Goal: Check status: Check status

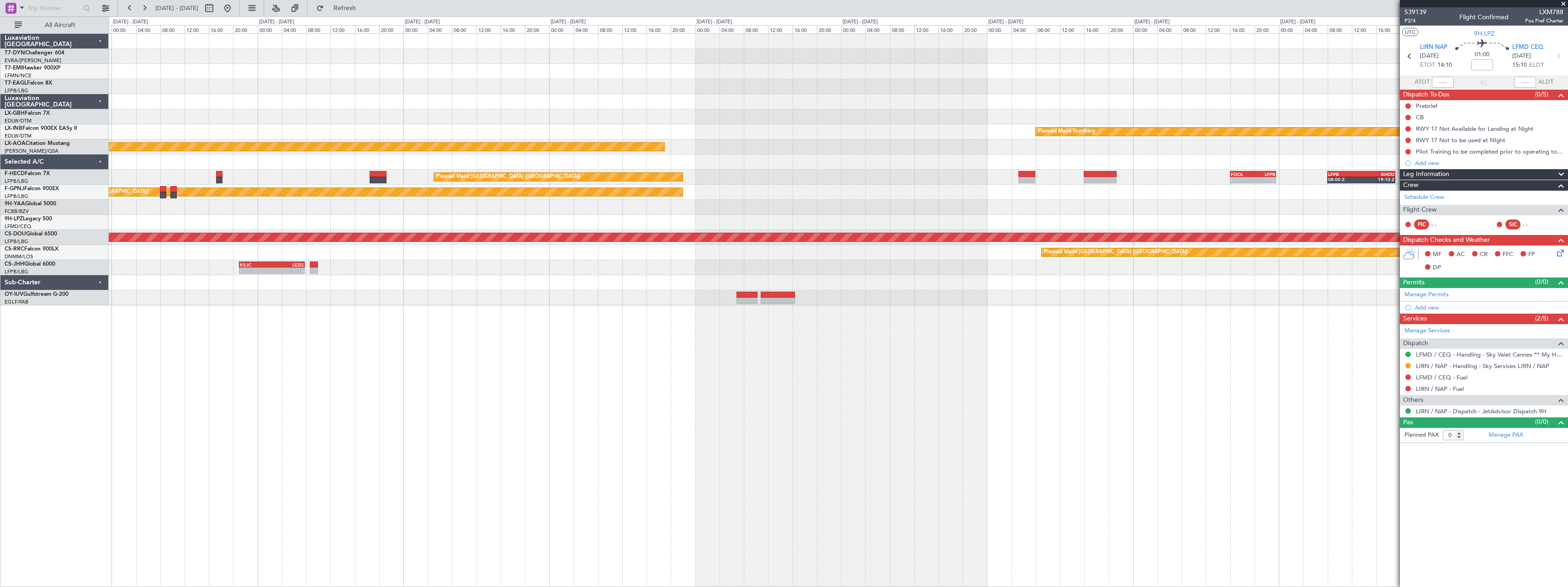
click at [905, 391] on div "Planned Maint Nurnberg Planned Maint [GEOGRAPHIC_DATA] No Crew [GEOGRAPHIC_DATA…" at bounding box center [838, 310] width 1459 height 554
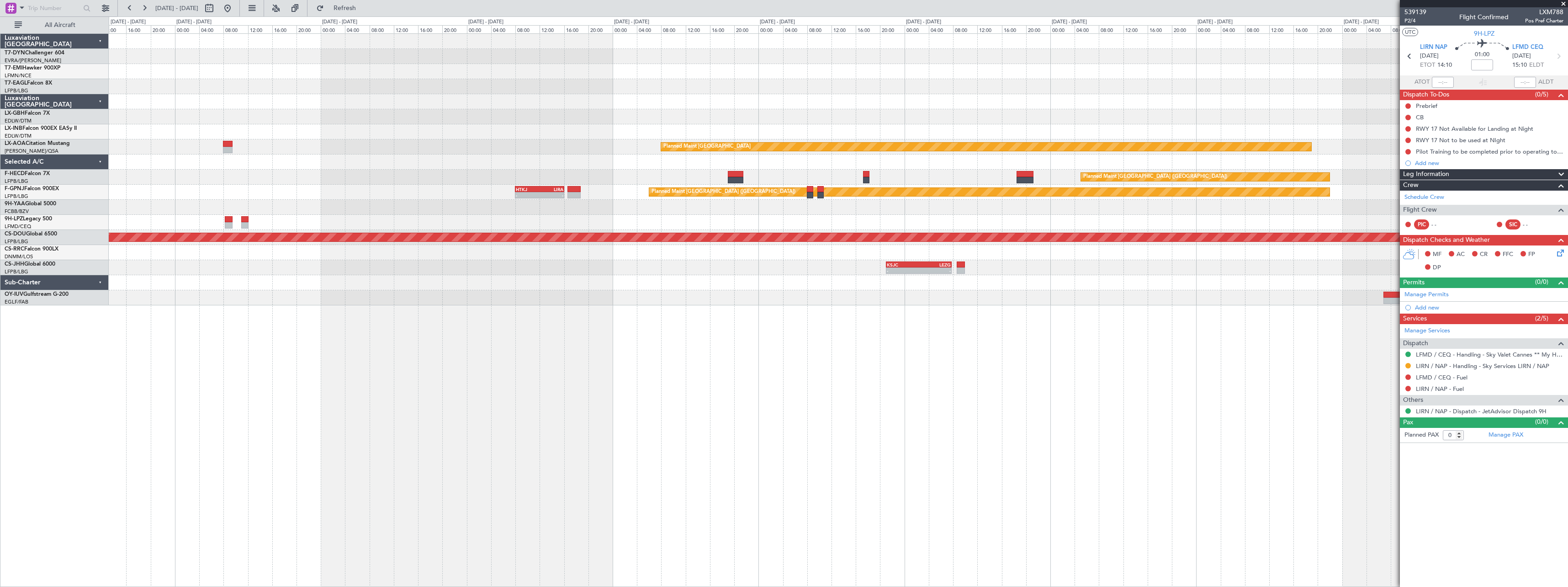
click at [911, 387] on div "Planned Maint Nurnberg Planned Maint [GEOGRAPHIC_DATA] No Crew Planned Maint [G…" at bounding box center [838, 310] width 1459 height 554
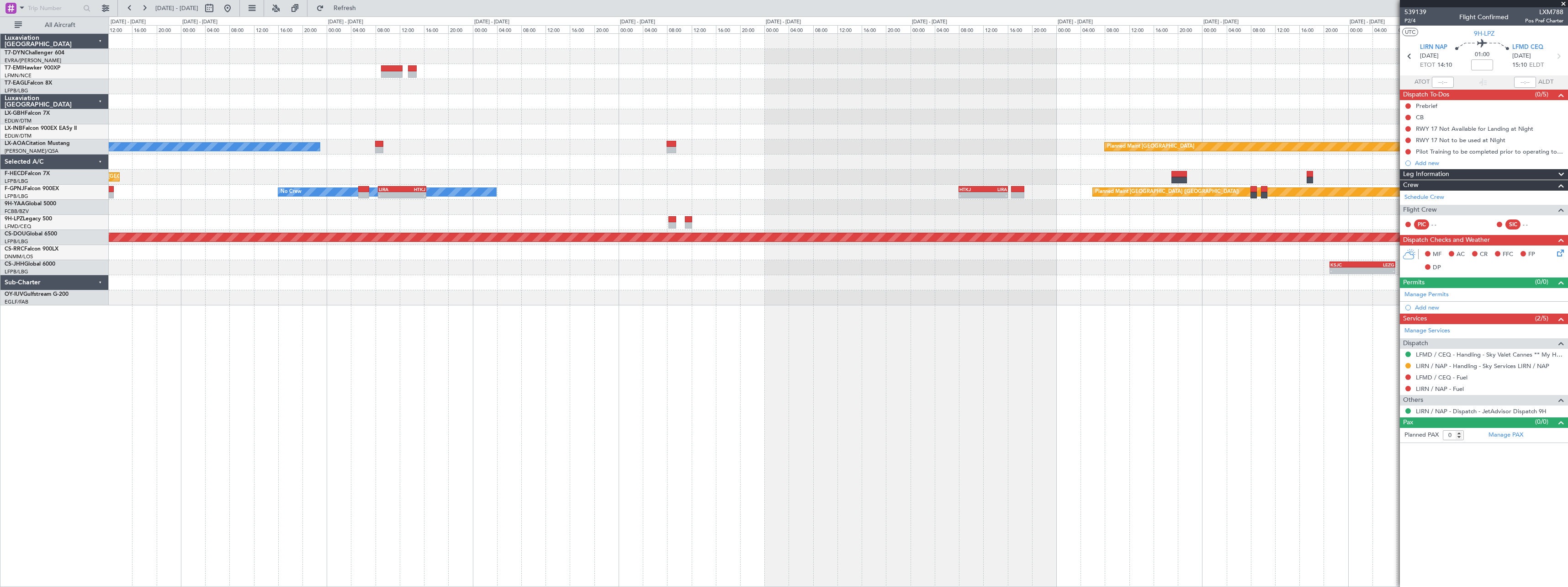
click at [918, 386] on div "No Crew Planned Maint Planned Maint [GEOGRAPHIC_DATA] No Crew Planned Maint [GE…" at bounding box center [838, 310] width 1459 height 554
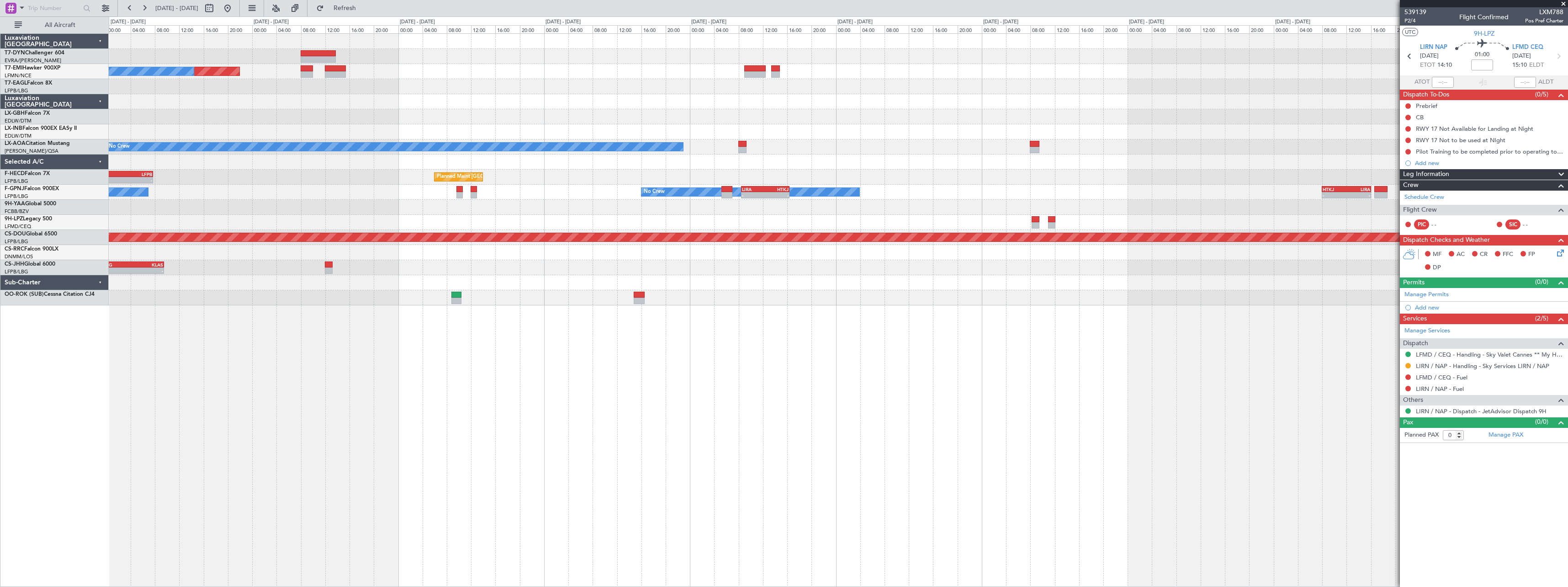
click at [623, 392] on div "Planned Maint No Crew Planned Maint [GEOGRAPHIC_DATA] (Al Maktoum Intl) Planned…" at bounding box center [838, 310] width 1459 height 554
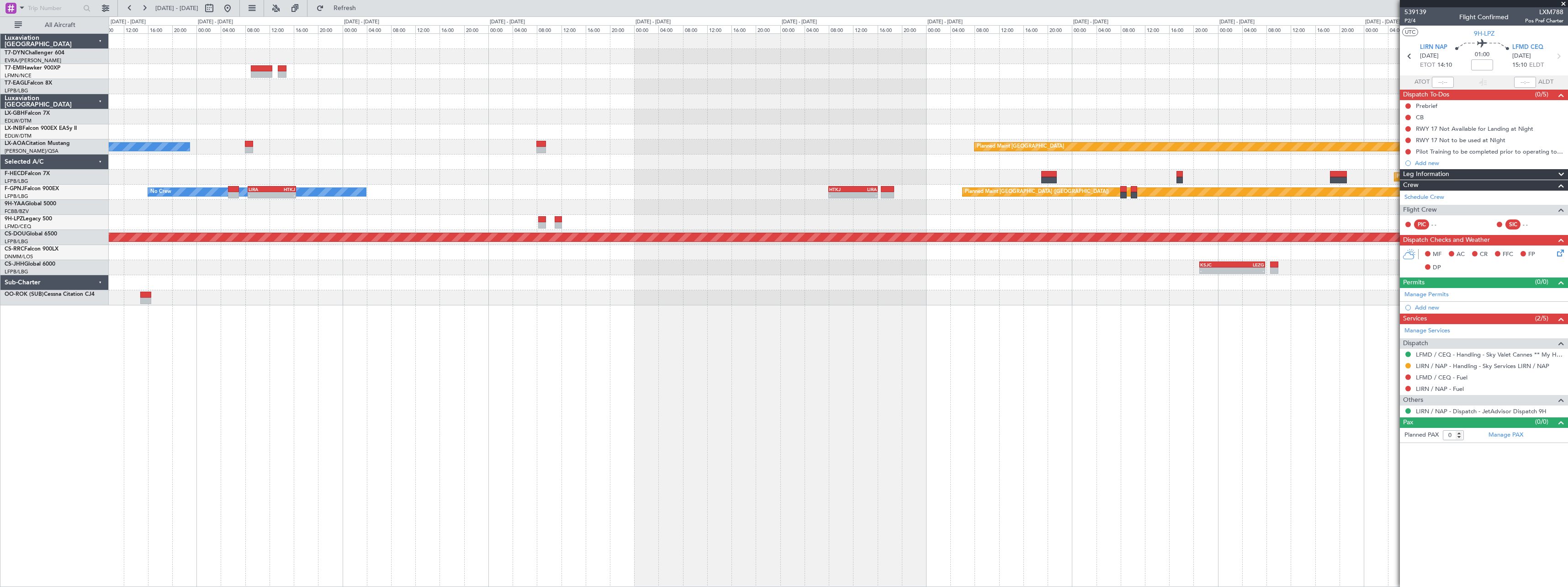
click at [262, 296] on div at bounding box center [838, 298] width 1459 height 15
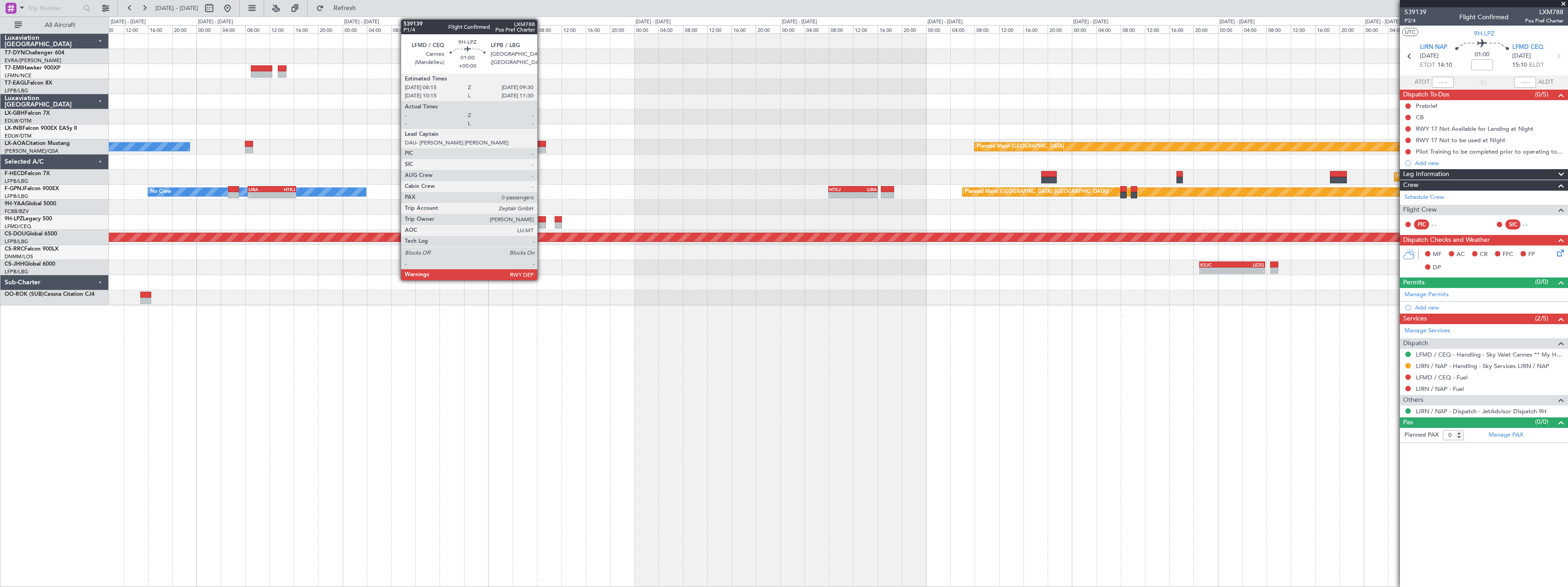
click at [542, 222] on div at bounding box center [542, 225] width 8 height 6
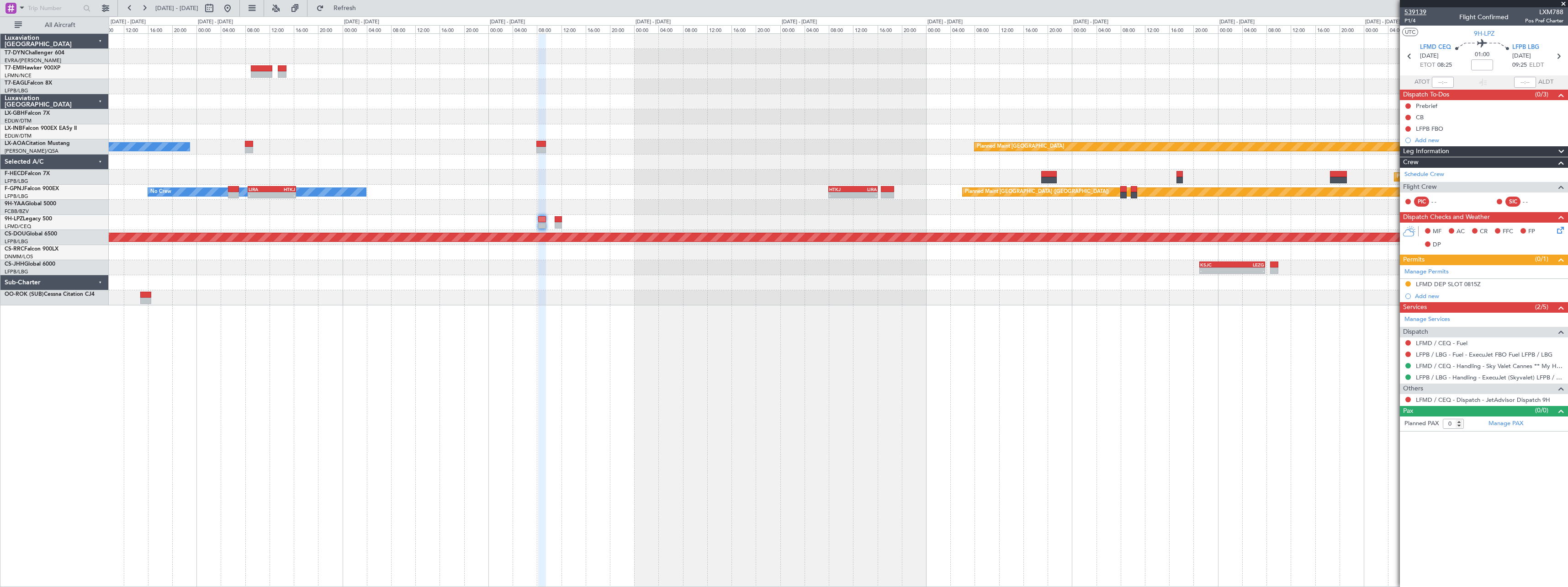
click at [1423, 14] on span "539139" at bounding box center [1416, 12] width 22 height 10
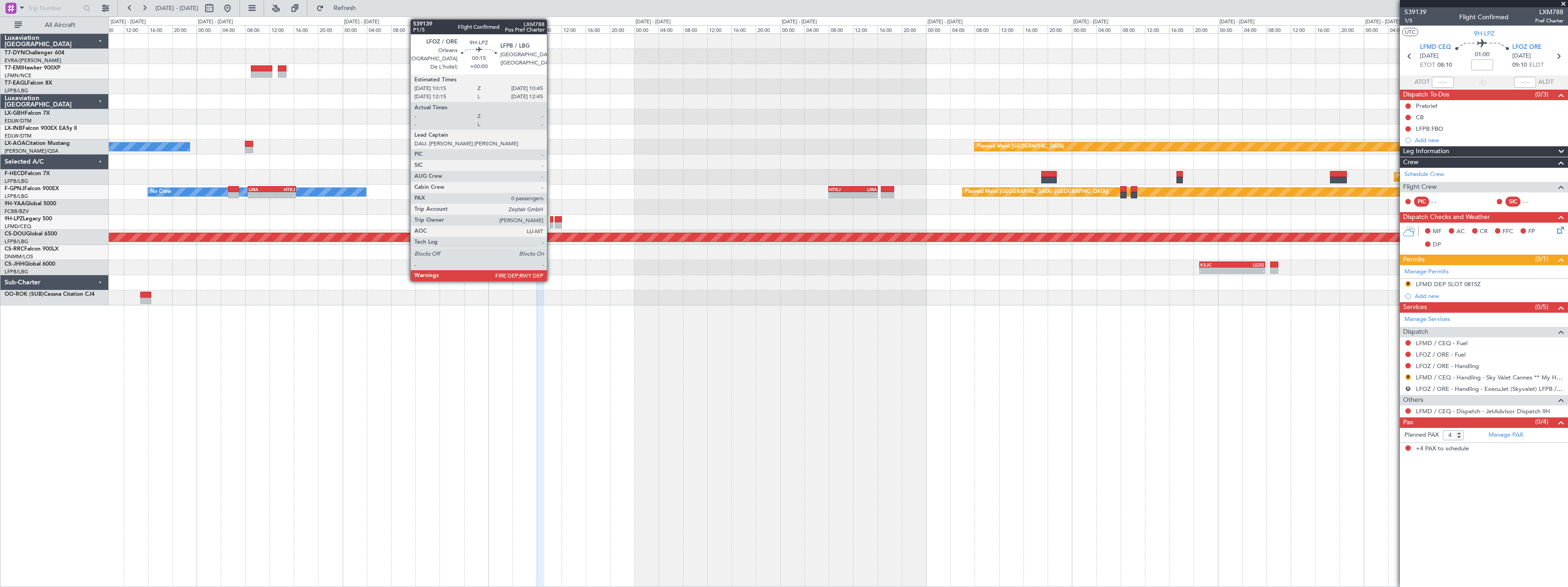
click at [551, 220] on div at bounding box center [551, 219] width 3 height 6
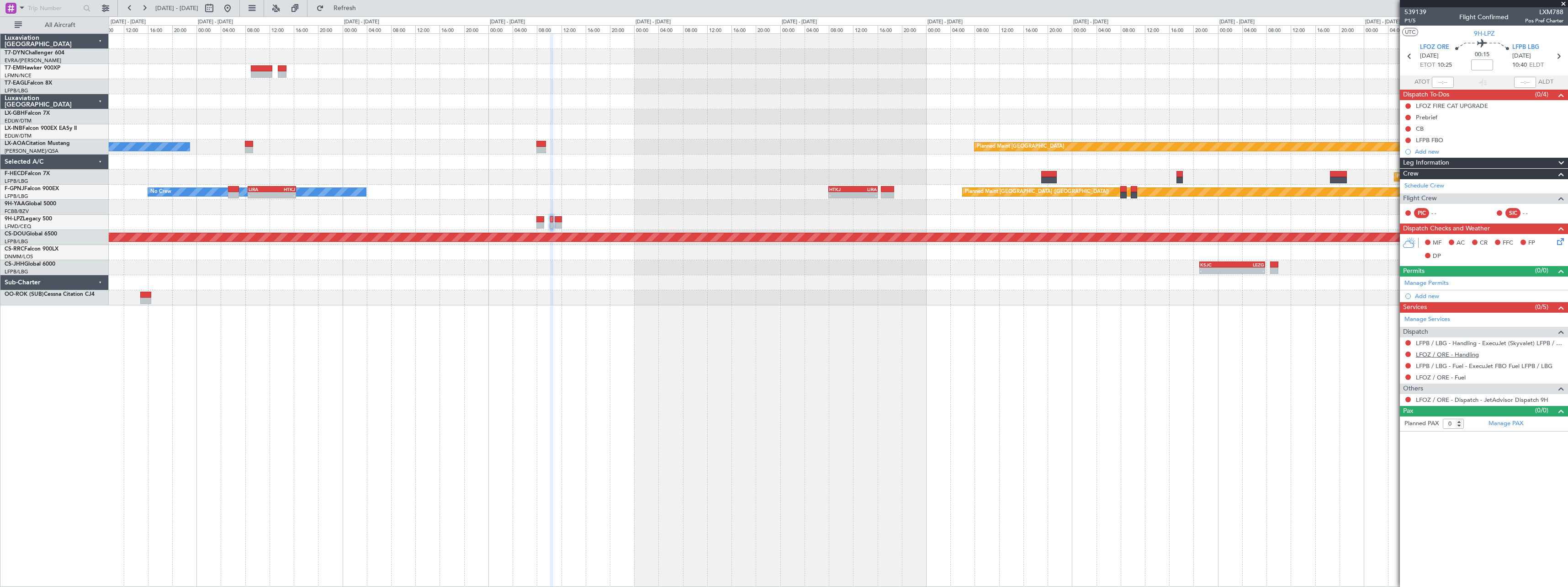
click at [1471, 355] on link "LFOZ / ORE - Handling" at bounding box center [1447, 354] width 63 height 8
click at [364, 10] on span "Refresh" at bounding box center [344, 8] width 38 height 6
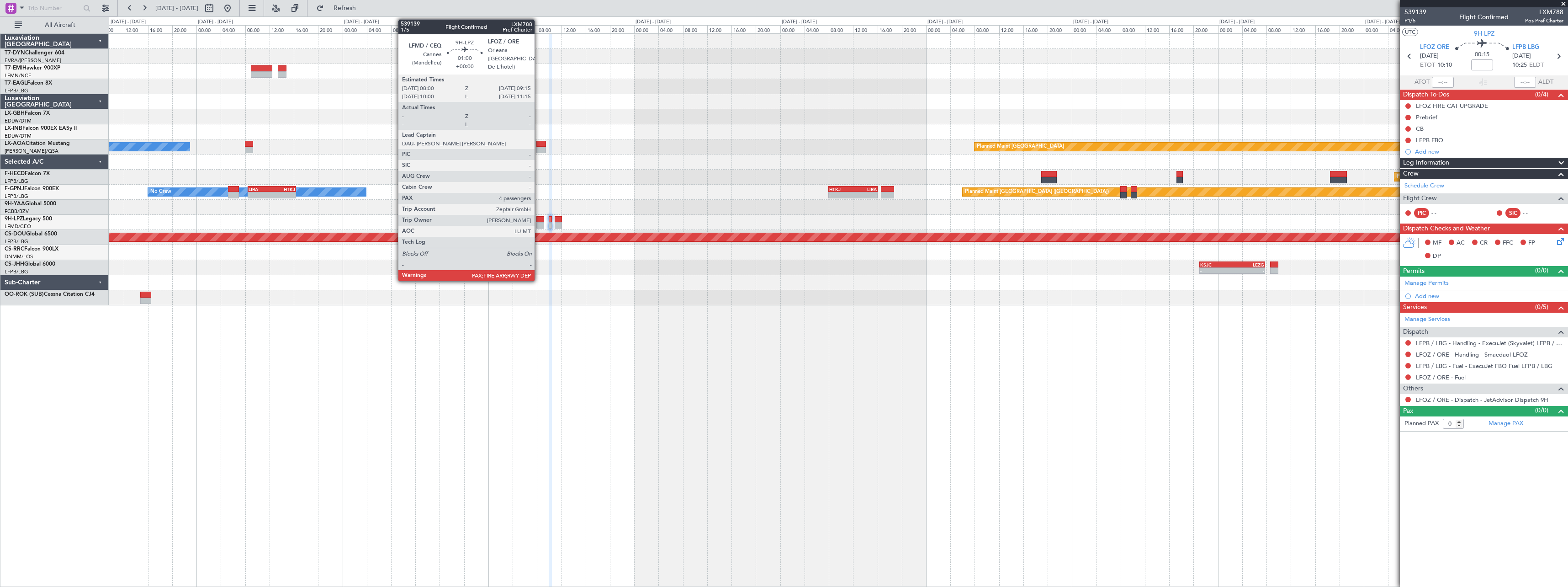
click at [539, 222] on div at bounding box center [540, 219] width 8 height 6
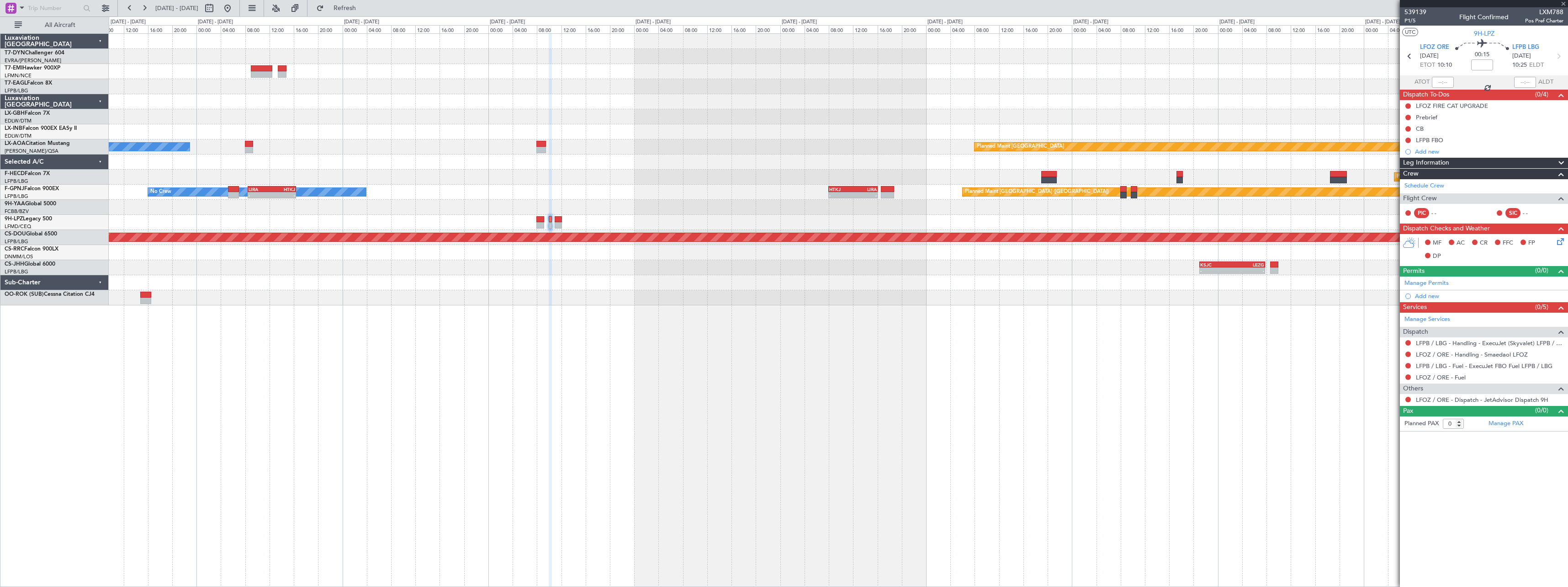
type input "4"
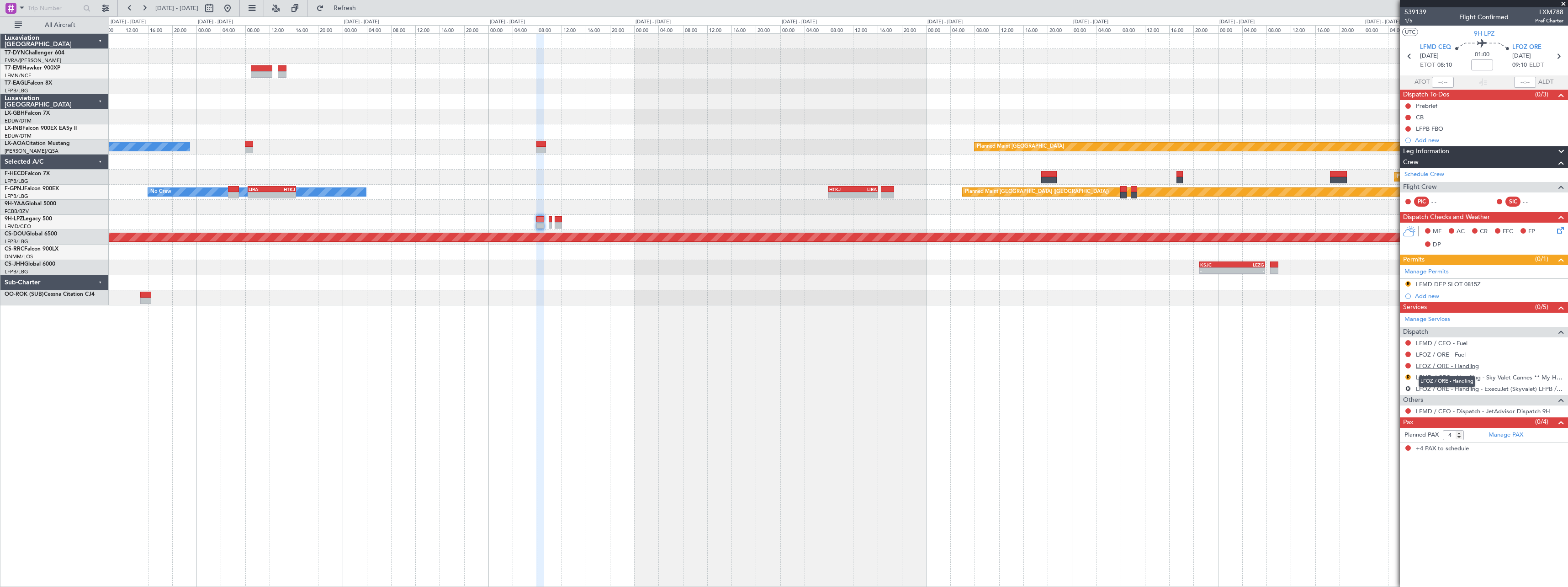
click at [1463, 367] on link "LFOZ / ORE - Handling" at bounding box center [1447, 365] width 63 height 8
click at [364, 7] on span "Refresh" at bounding box center [344, 8] width 38 height 6
click at [1421, 11] on span "539139" at bounding box center [1416, 12] width 22 height 10
